Goal: Navigation & Orientation: Understand site structure

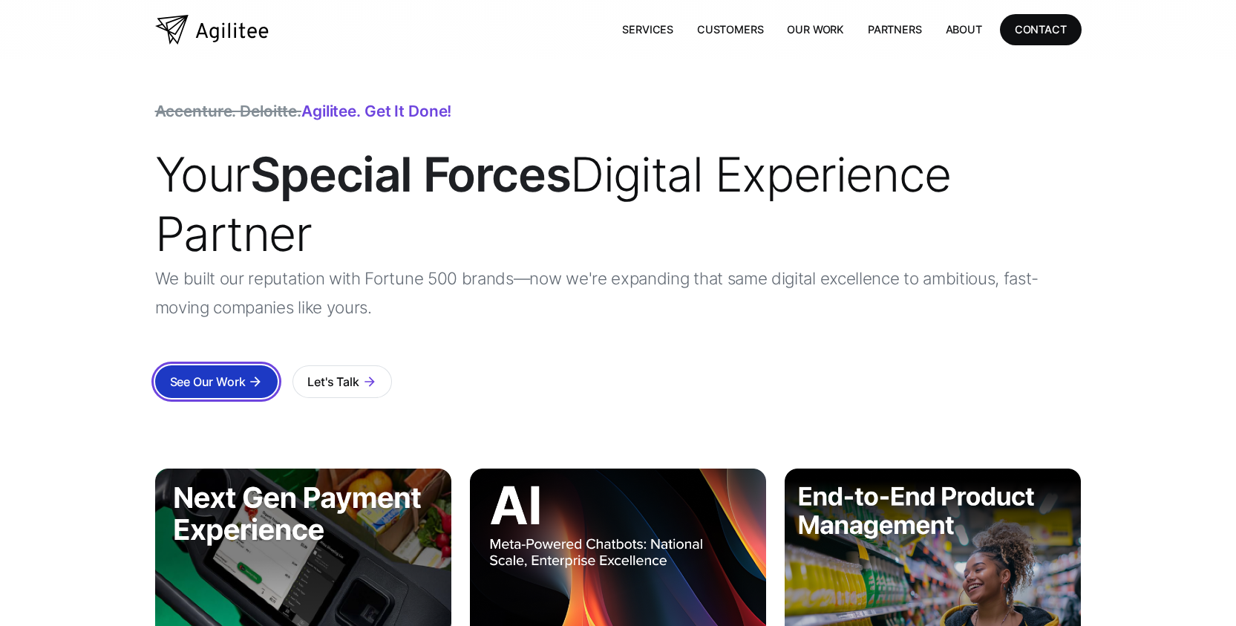
click at [249, 377] on div "arrow_forward" at bounding box center [255, 381] width 15 height 15
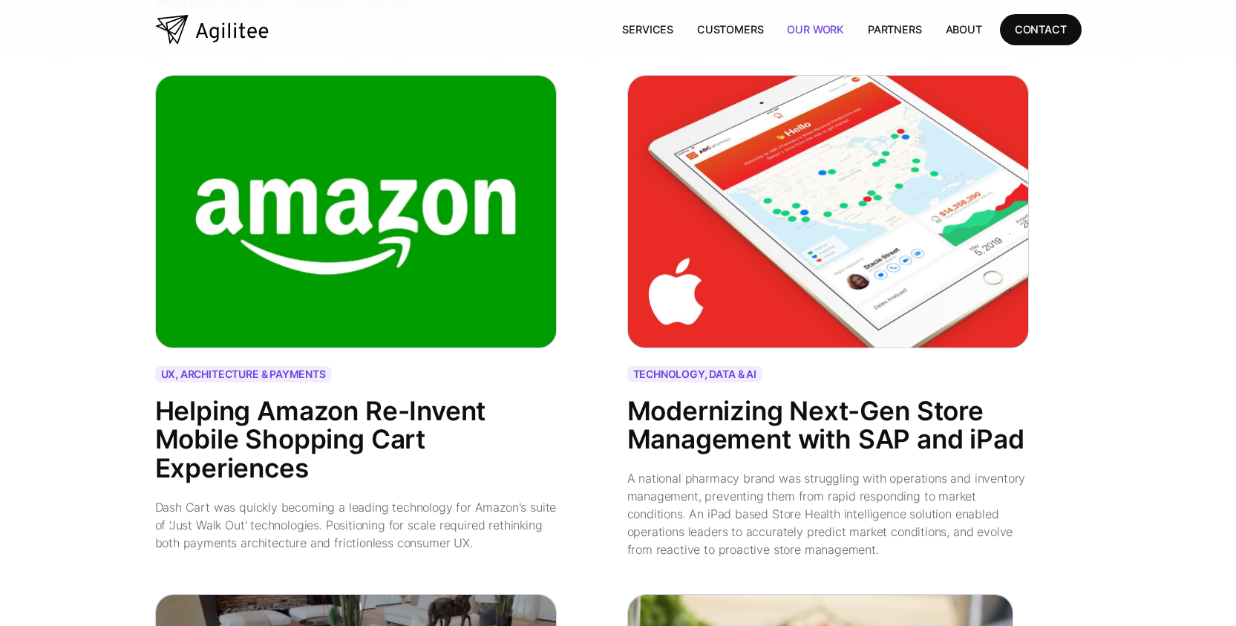
scroll to position [2153, 0]
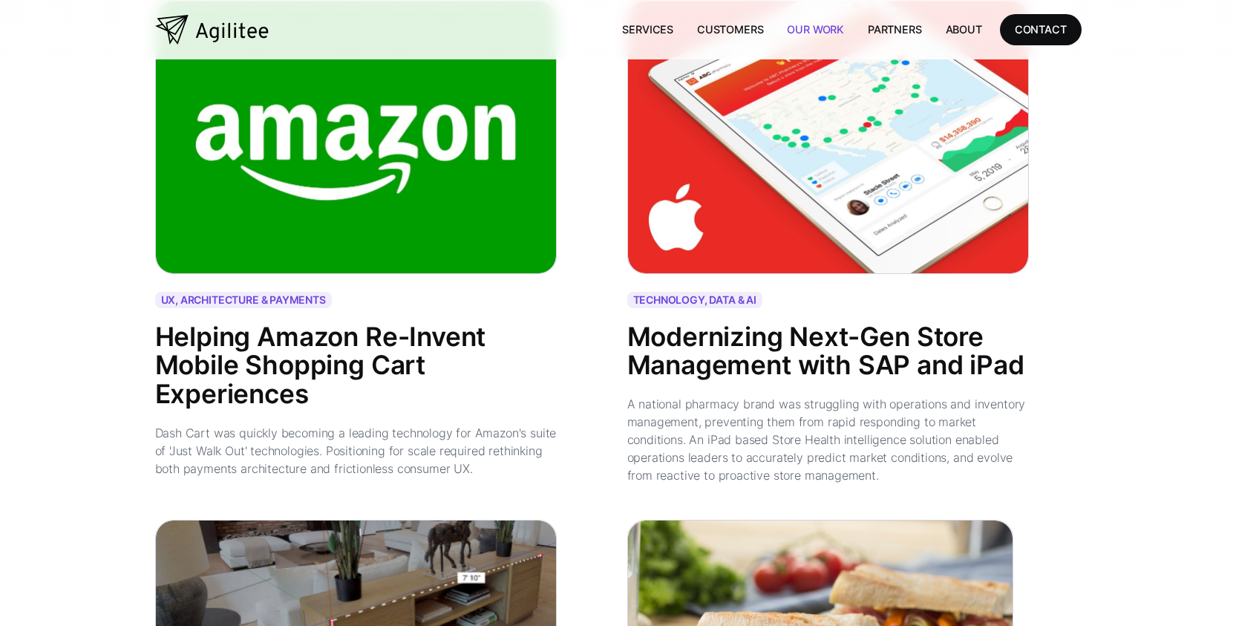
click at [188, 240] on img at bounding box center [356, 137] width 402 height 273
click at [195, 356] on div "Helping Amazon Re-Invent Mobile Shopping Cart Experiences" at bounding box center [356, 366] width 402 height 86
click at [209, 444] on div "Dash Cart was quickly becoming a leading technology for Amazon's suite of 'Just…" at bounding box center [356, 450] width 402 height 53
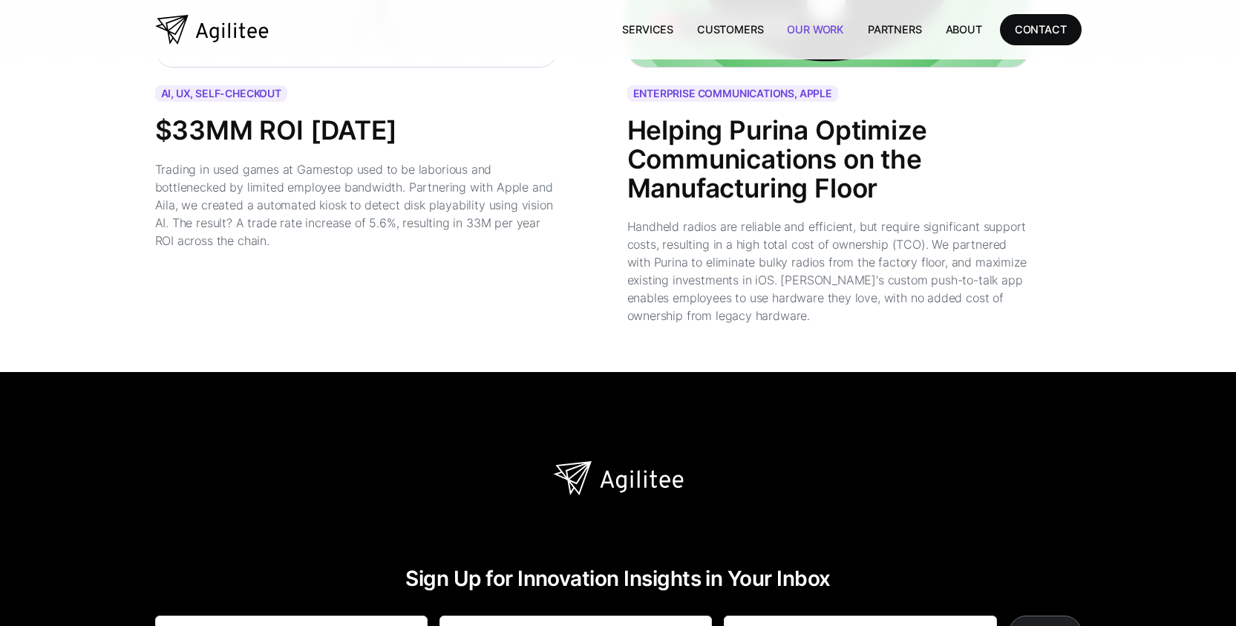
scroll to position [3638, 0]
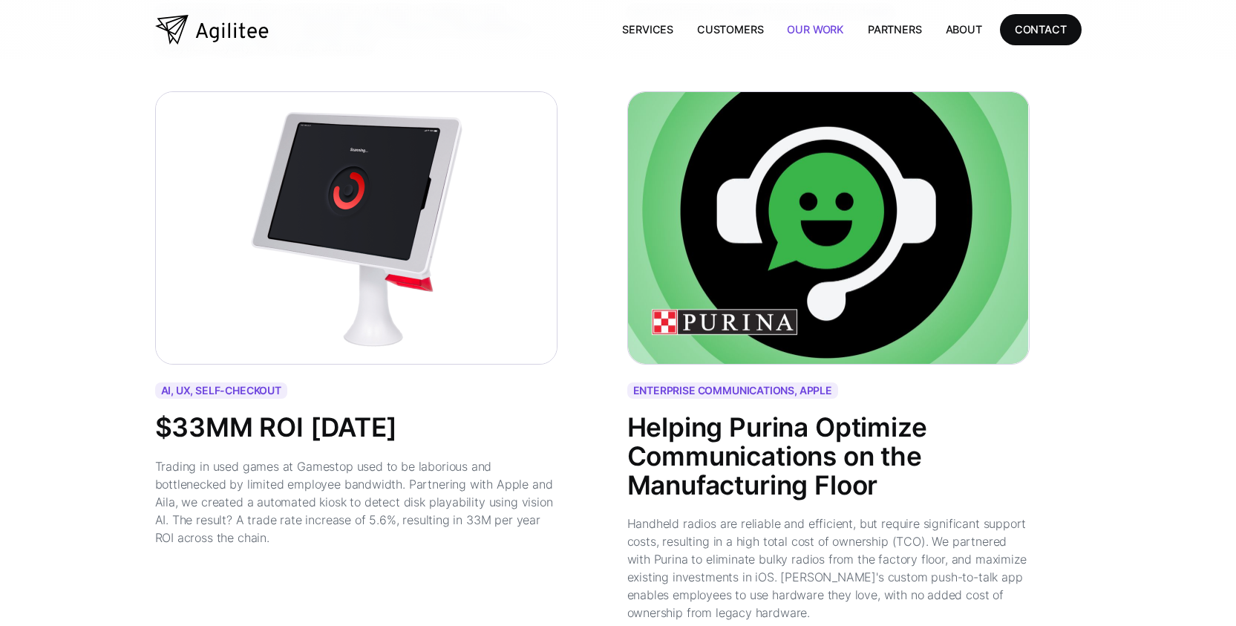
drag, startPoint x: 157, startPoint y: 445, endPoint x: 517, endPoint y: 438, distance: 360.9
click at [517, 438] on div "AI, UX, SELF-CHECKOUT $33MM ROI in 14 Months Trading in used games at Gamestop …" at bounding box center [382, 473] width 454 height 182
drag, startPoint x: 235, startPoint y: 502, endPoint x: 573, endPoint y: 501, distance: 337.8
click at [573, 501] on div "AI, UX, SELF-CHECKOUT $33MM ROI in 14 Months Trading in used games at Gamestop …" at bounding box center [382, 473] width 454 height 182
drag, startPoint x: 182, startPoint y: 520, endPoint x: 302, endPoint y: 519, distance: 120.3
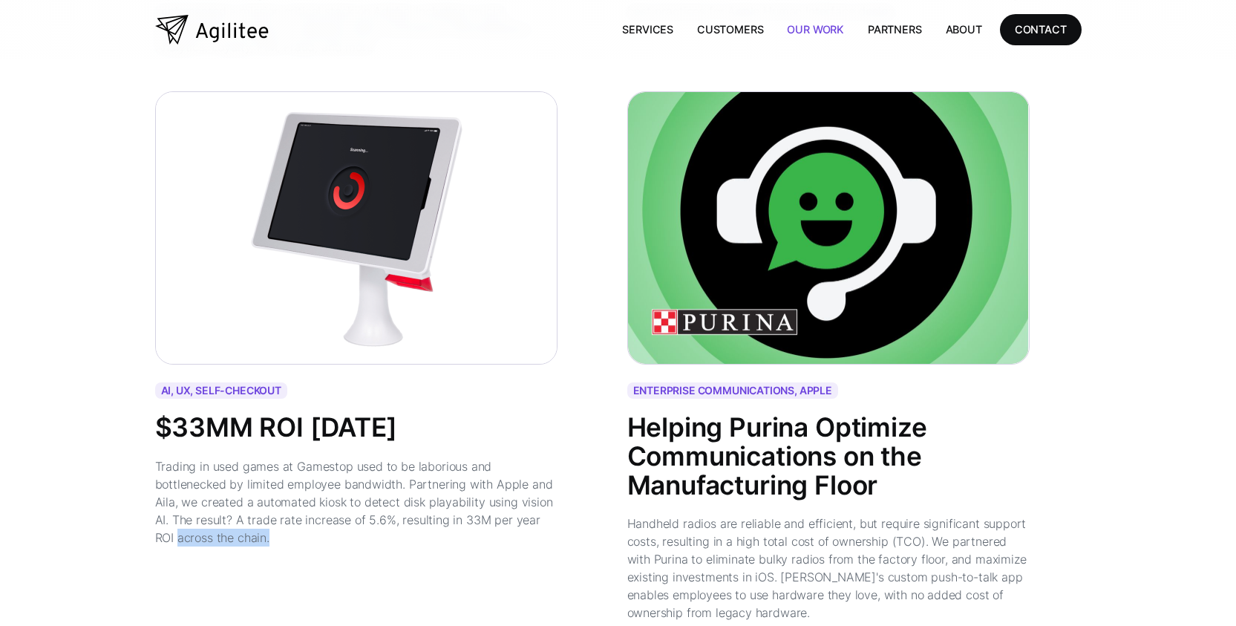
click at [383, 520] on div "Trading in used games at Gamestop used to be laborious and bottlenecked by limi…" at bounding box center [356, 501] width 402 height 89
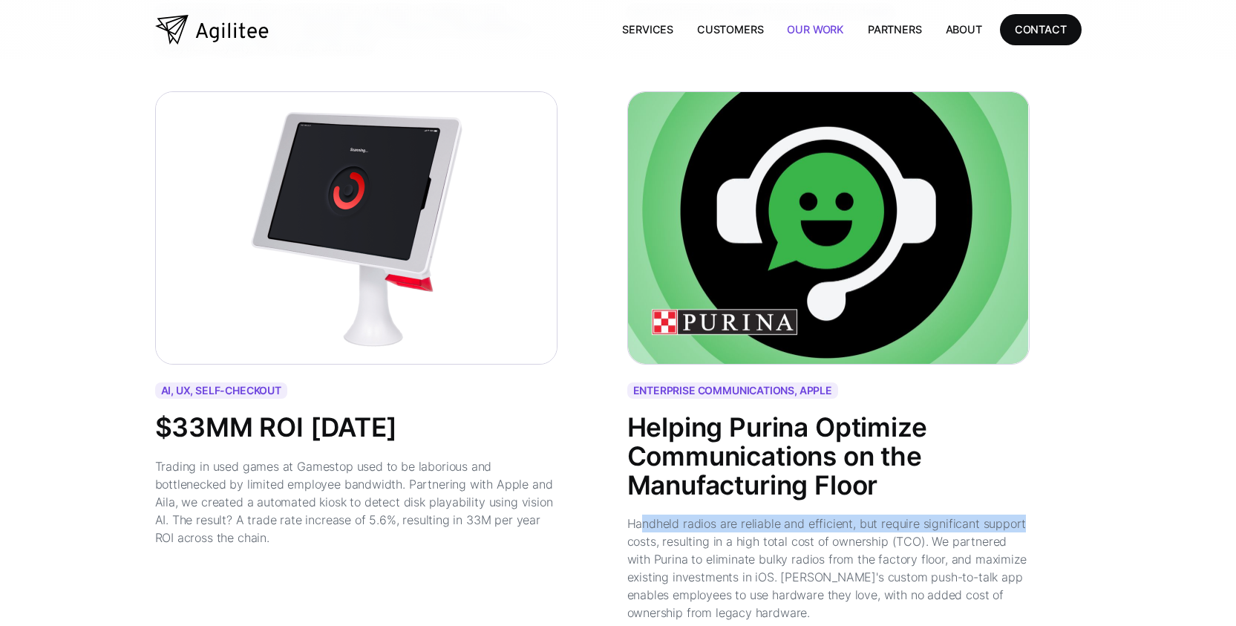
drag, startPoint x: 639, startPoint y: 508, endPoint x: 1041, endPoint y: 510, distance: 401.6
click at [1041, 510] on div "ENTERPRISE COMMUNICATIONS, APPLE Helping Purina Optimize Communications on the …" at bounding box center [854, 510] width 454 height 257
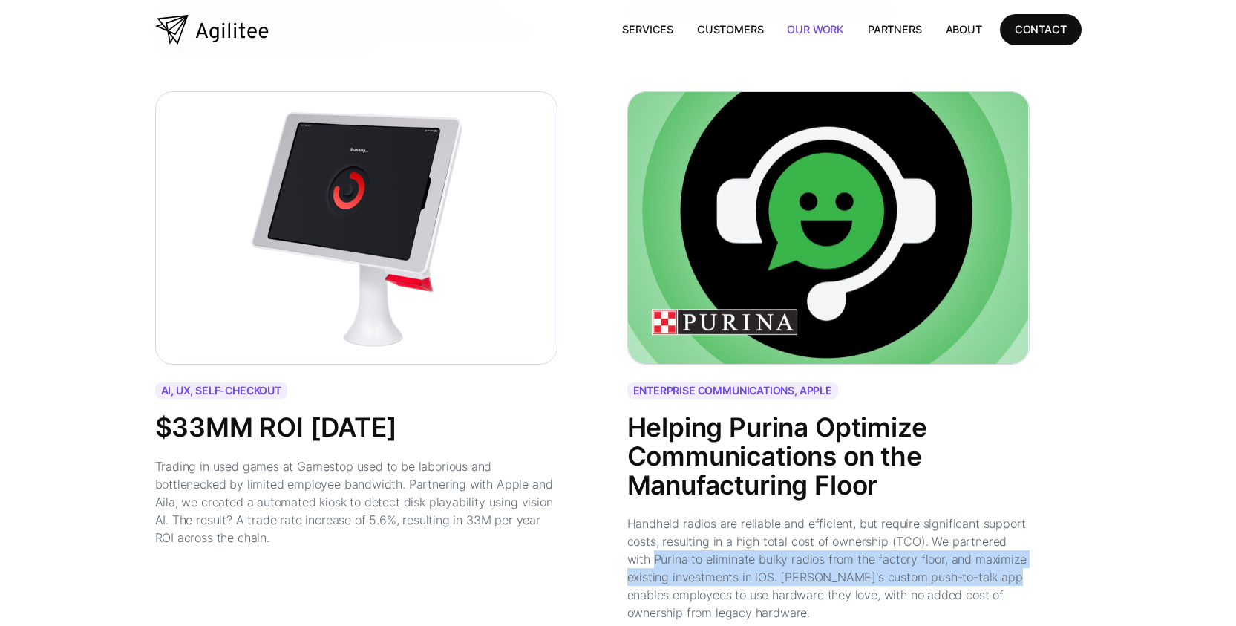
drag, startPoint x: 627, startPoint y: 546, endPoint x: 978, endPoint y: 555, distance: 351.3
click at [995, 552] on div "Handheld radios are reliable and efficient, but require significant support cos…" at bounding box center [828, 567] width 402 height 107
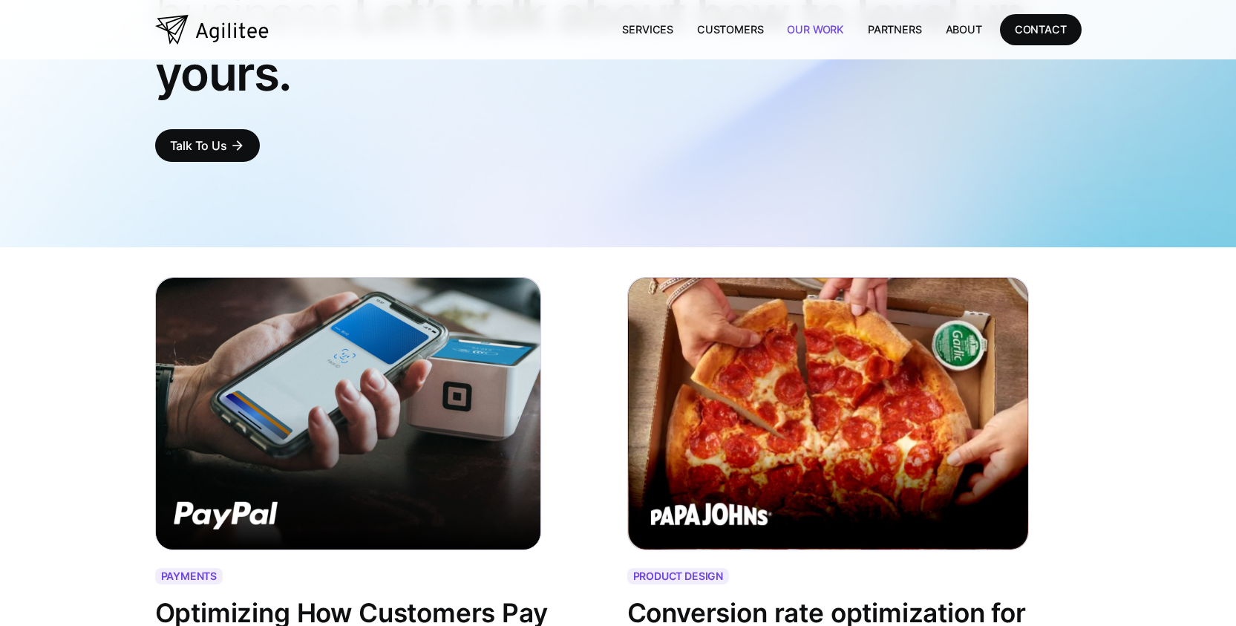
scroll to position [0, 0]
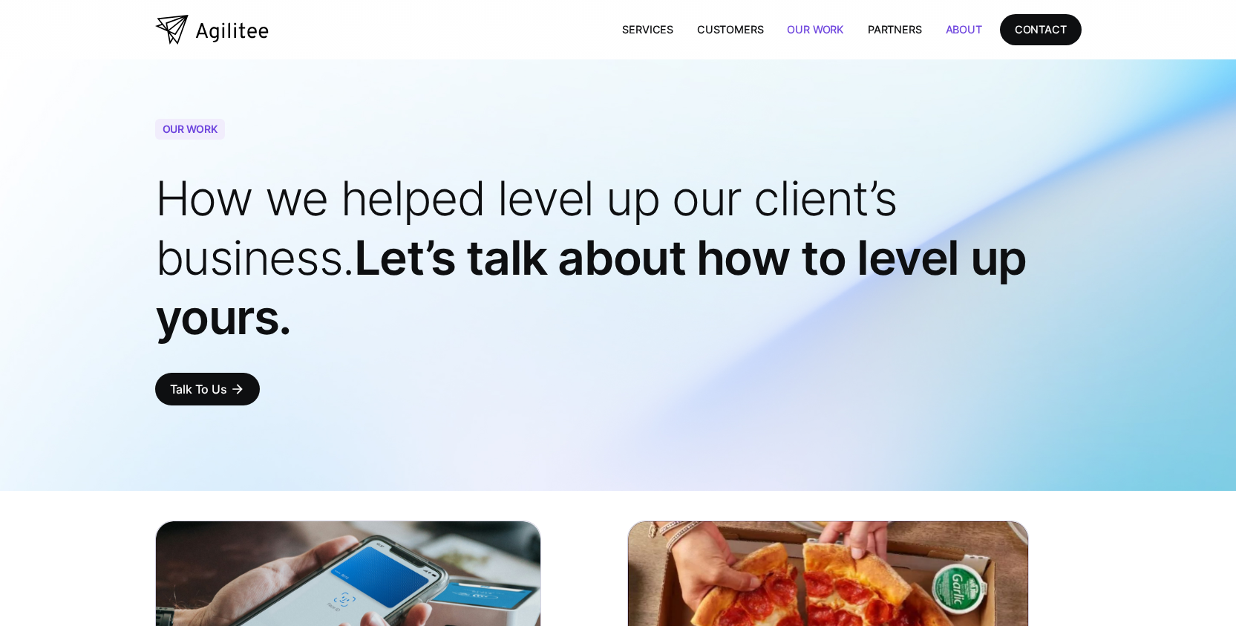
click at [948, 29] on link "About" at bounding box center [964, 29] width 60 height 30
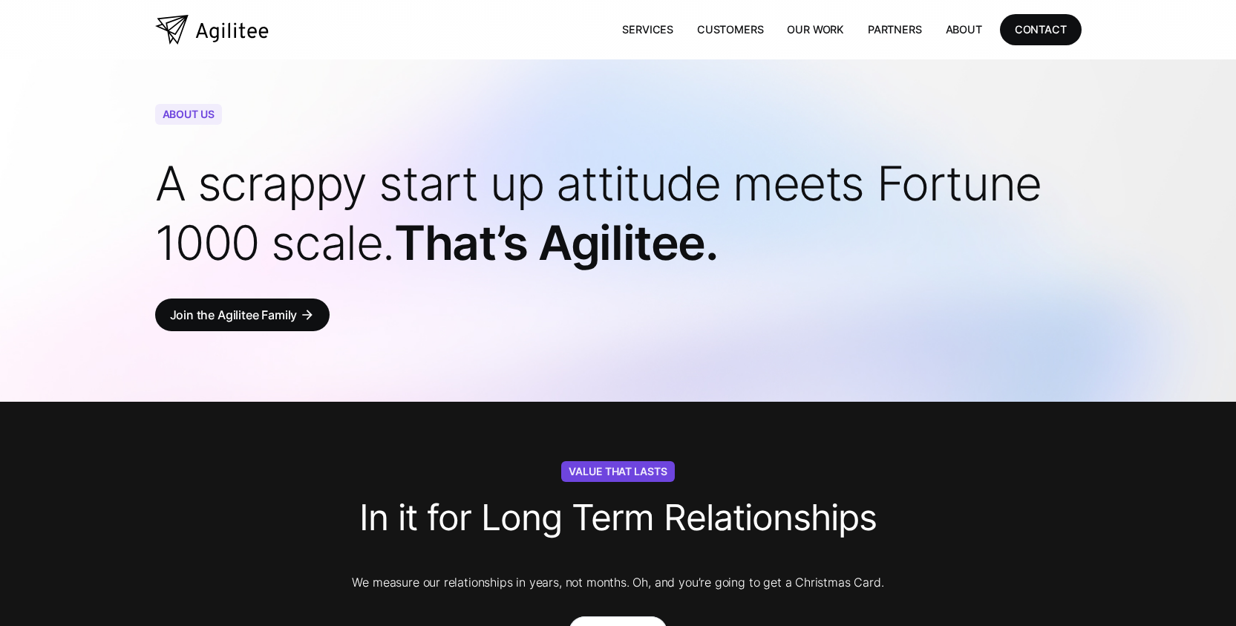
click at [952, 24] on link "About" at bounding box center [964, 29] width 60 height 30
click at [655, 27] on link "Services" at bounding box center [647, 29] width 75 height 30
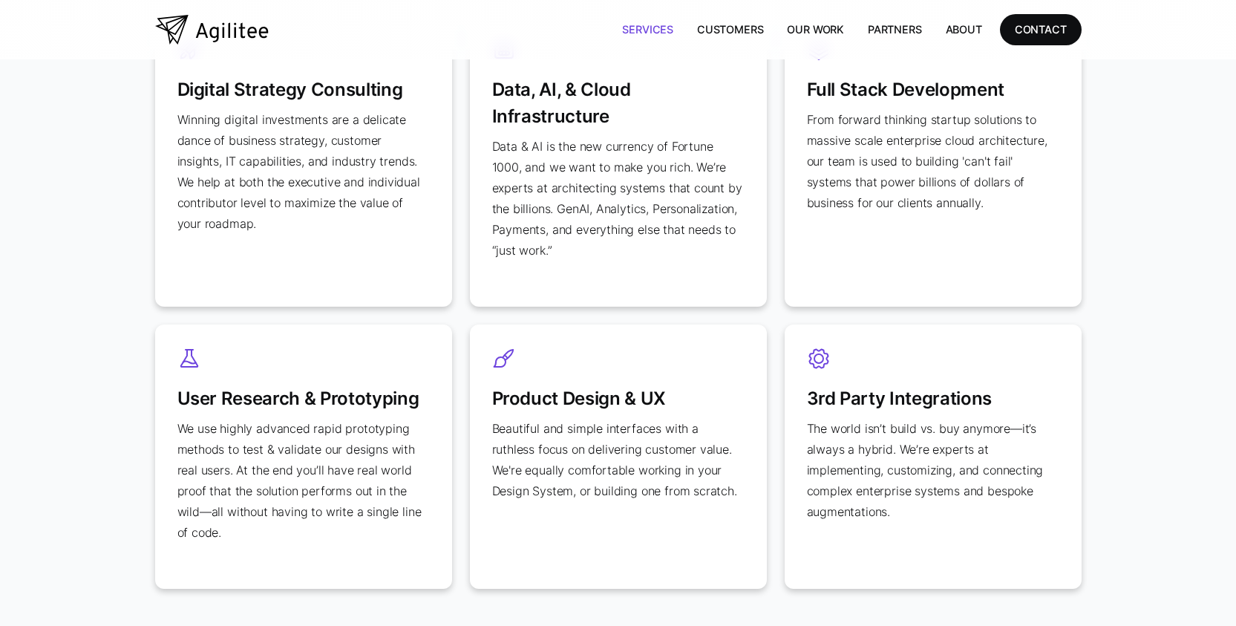
scroll to position [817, 0]
